Goal: Task Accomplishment & Management: Manage account settings

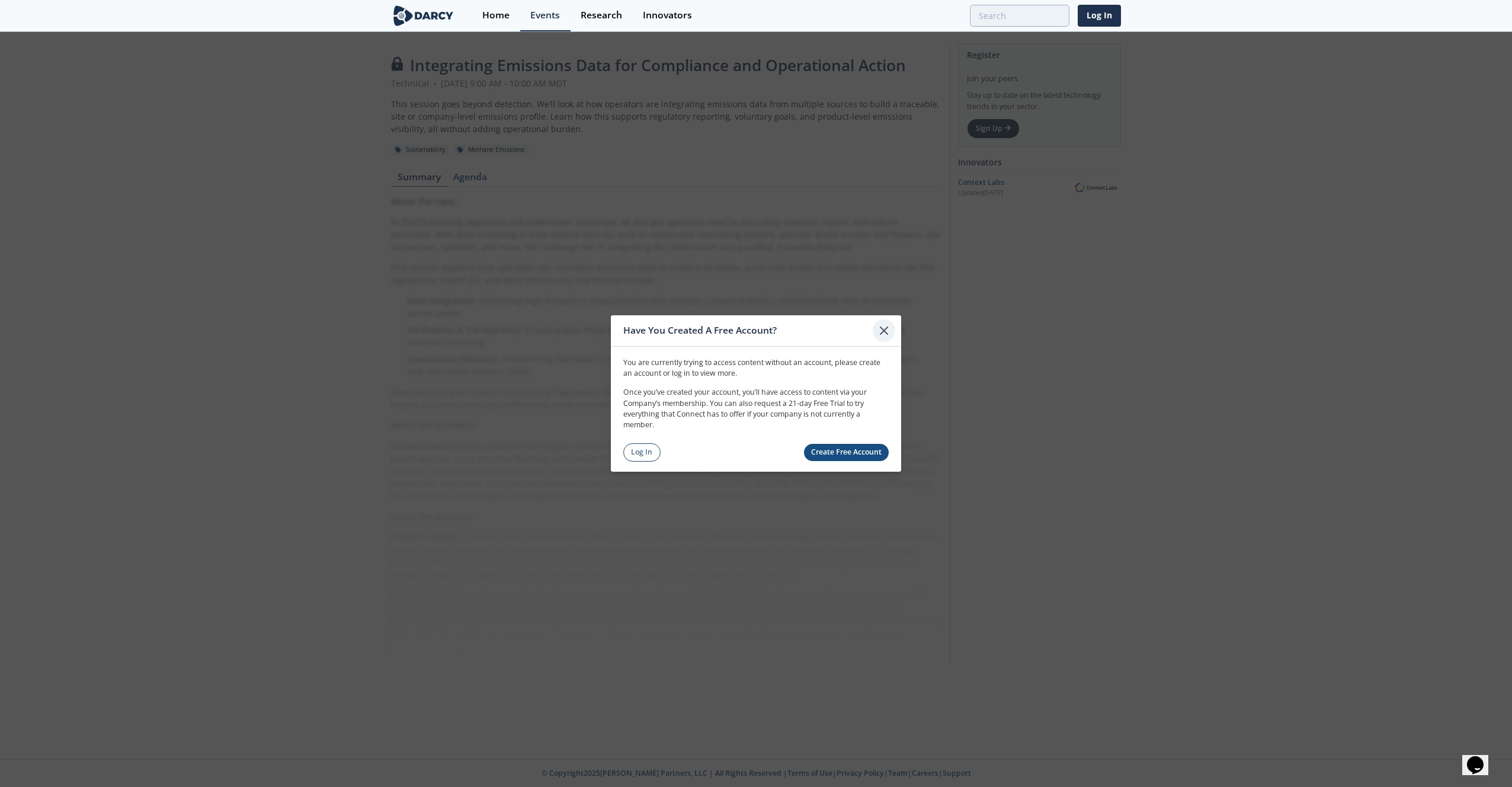
click at [885, 332] on icon at bounding box center [883, 330] width 14 height 14
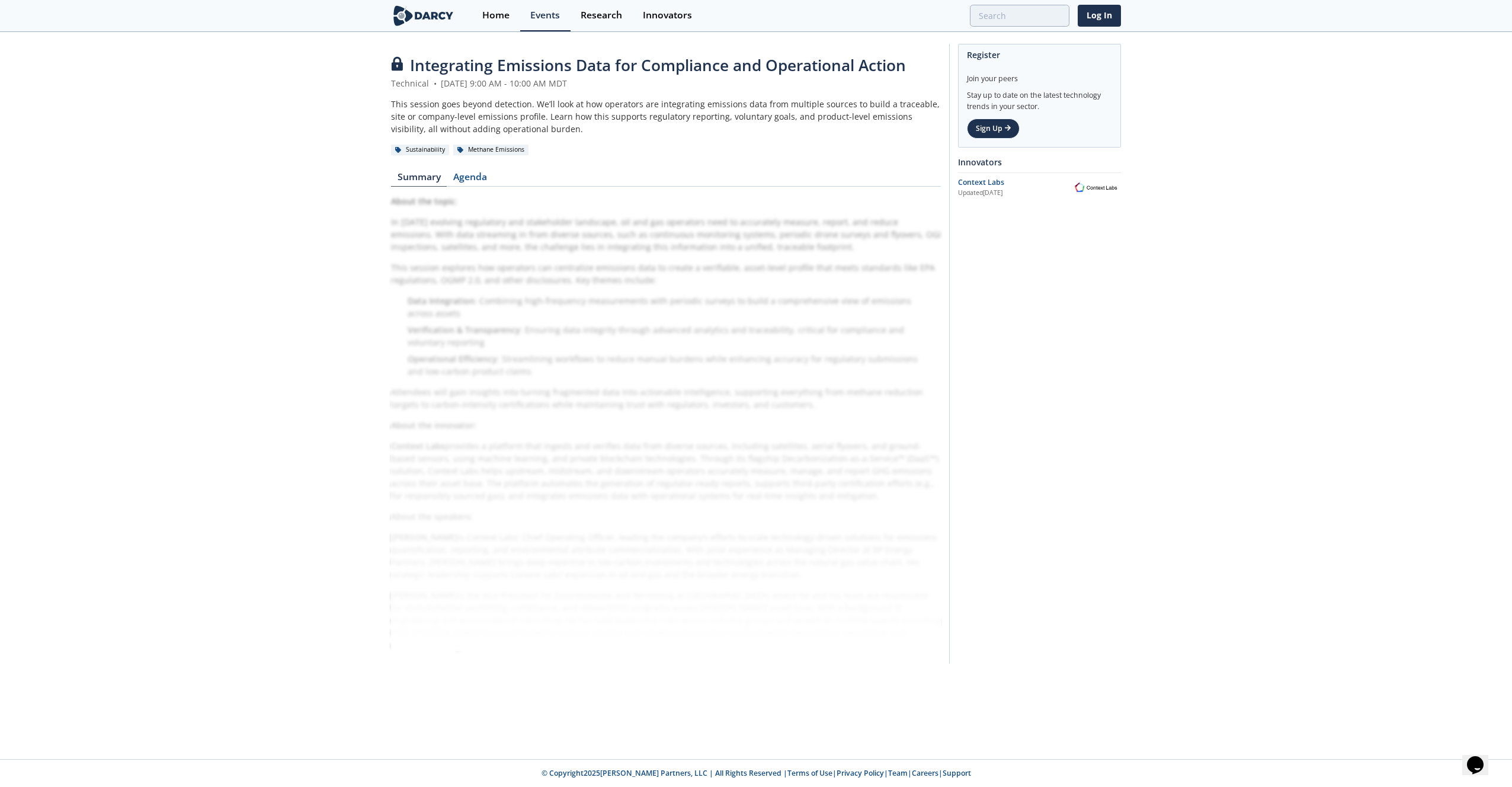
click at [1027, 264] on div "Register Join your peers Stay up to date on the latest technology trends in you…" at bounding box center [1035, 354] width 172 height 620
click at [647, 137] on header "Integrating Emissions Data for Compliance and Operational Action Technical • [D…" at bounding box center [666, 104] width 550 height 101
click at [1103, 15] on link "Log In" at bounding box center [1099, 16] width 43 height 22
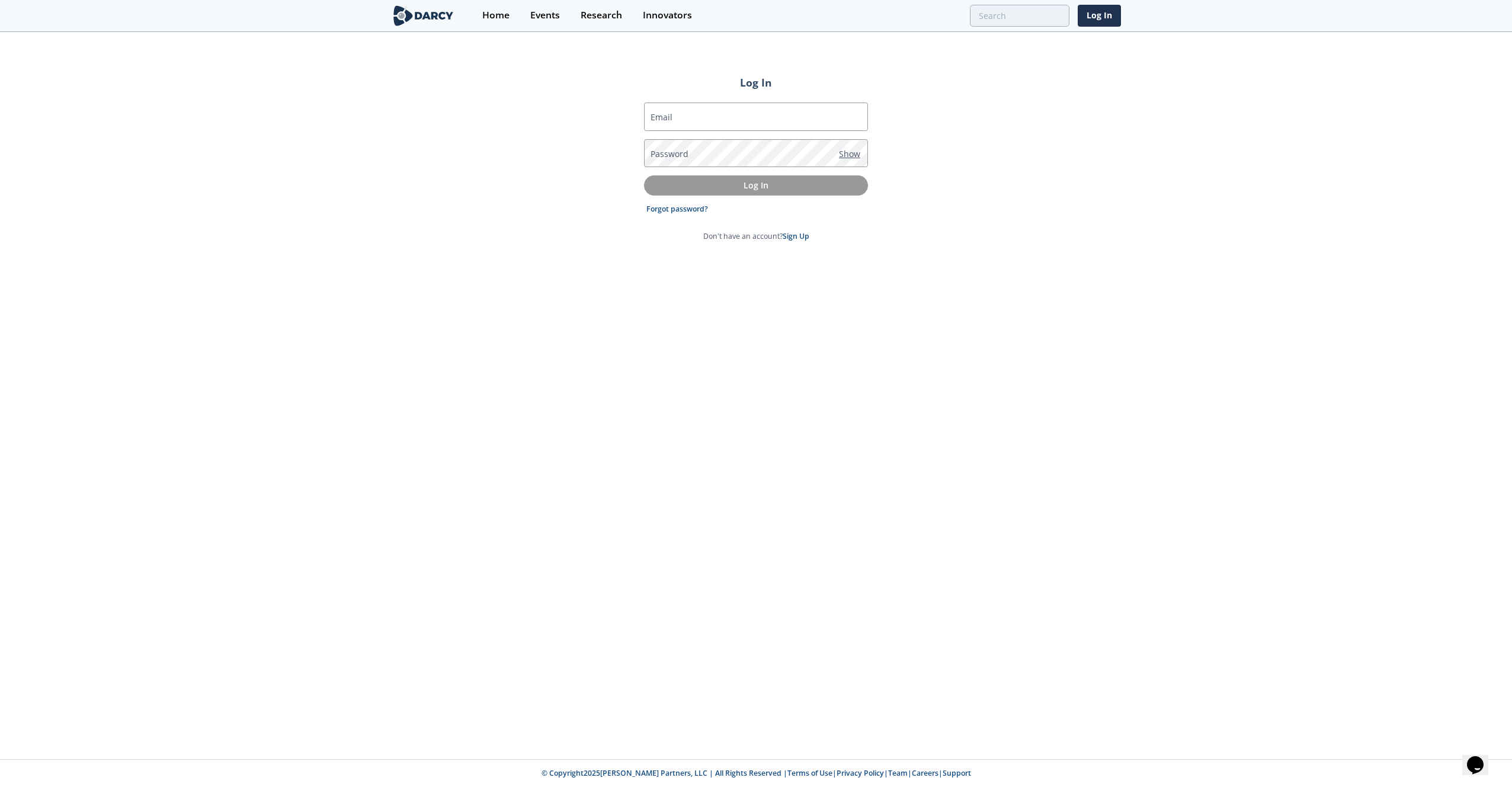
type input "[PERSON_NAME][EMAIL_ADDRESS][PERSON_NAME][DOMAIN_NAME]"
click at [741, 183] on p "Log In" at bounding box center [756, 185] width 208 height 12
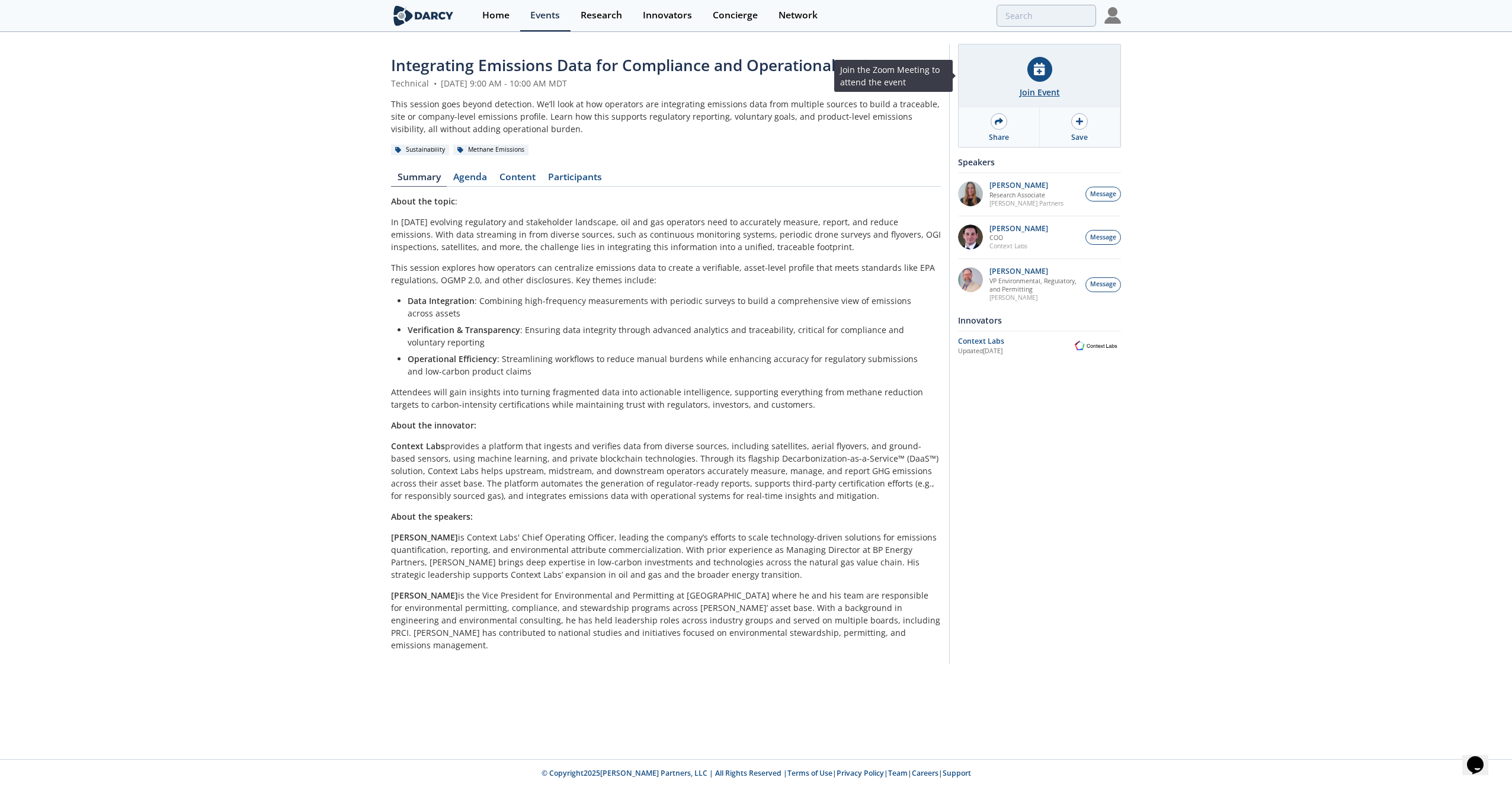
click at [1039, 74] on icon at bounding box center [1040, 68] width 11 height 12
